Goal: Task Accomplishment & Management: Complete application form

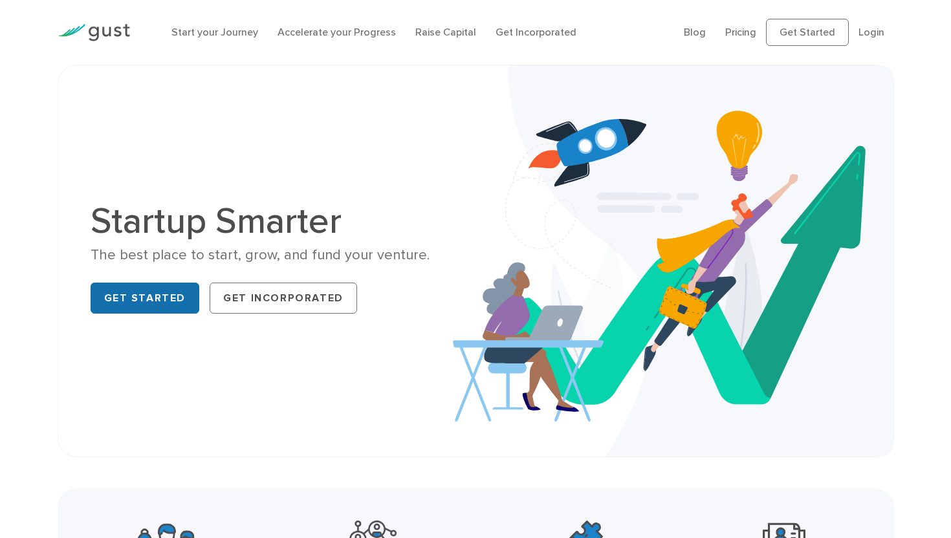
click at [122, 307] on link "Get Started" at bounding box center [145, 298] width 109 height 31
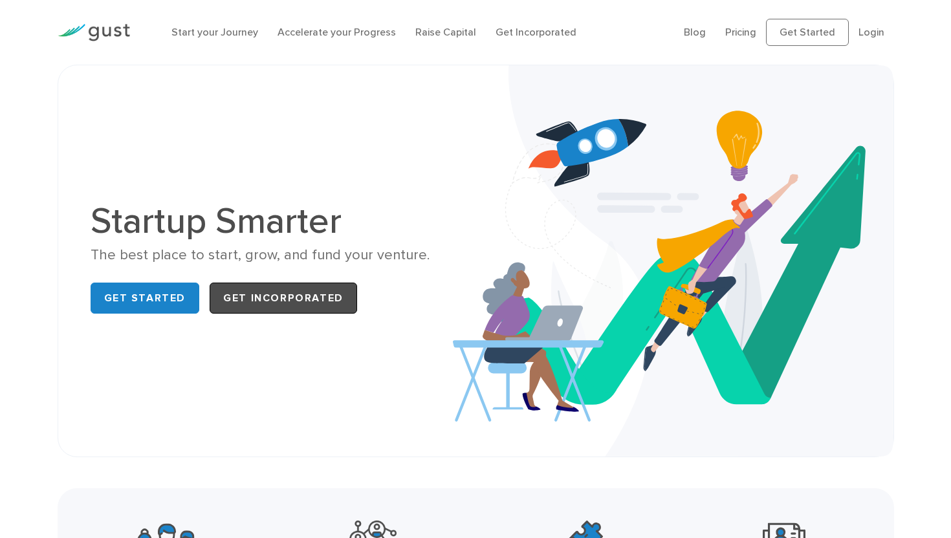
click at [296, 303] on link "Get Incorporated" at bounding box center [283, 298] width 147 height 31
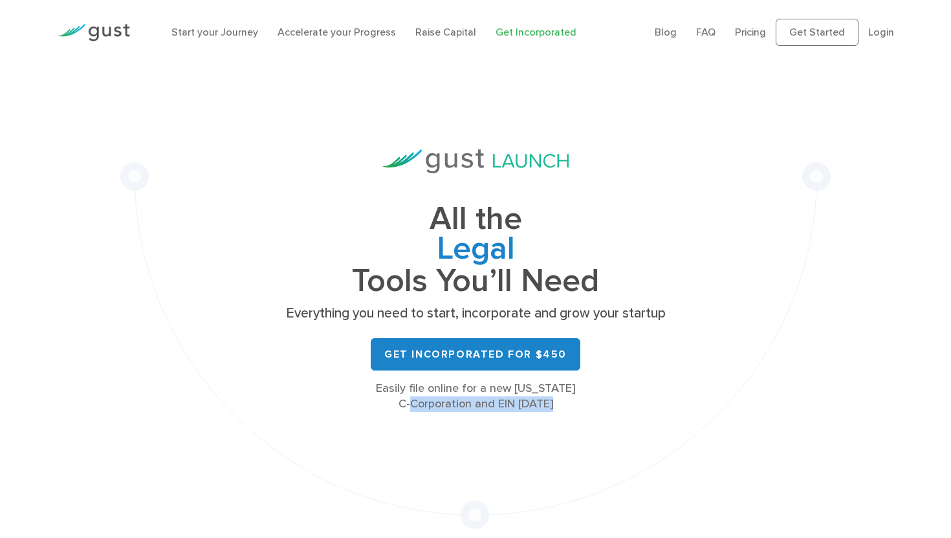
drag, startPoint x: 407, startPoint y: 402, endPoint x: 509, endPoint y: 420, distance: 103.2
click at [509, 421] on div "All the Legal Cap Table Fundraising Governance Tools You’ll Need Everything you…" at bounding box center [475, 297] width 710 height 464
click at [509, 420] on div "All the Legal Cap Table Fundraising Governance Tools You’ll Need Everything you…" at bounding box center [475, 297] width 710 height 464
